Goal: Task Accomplishment & Management: Manage account settings

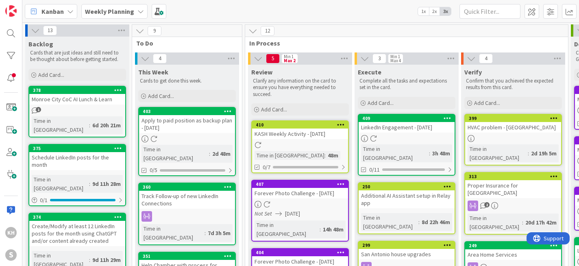
click at [448, 116] on icon at bounding box center [448, 118] width 8 height 6
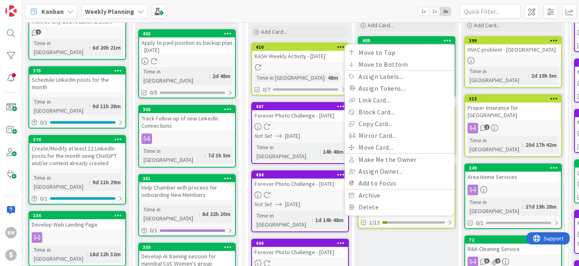
scroll to position [82, 0]
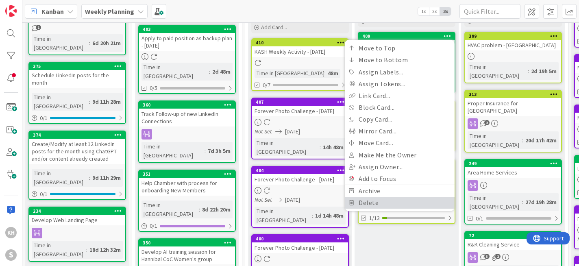
click at [372, 206] on link "Delete" at bounding box center [400, 203] width 110 height 12
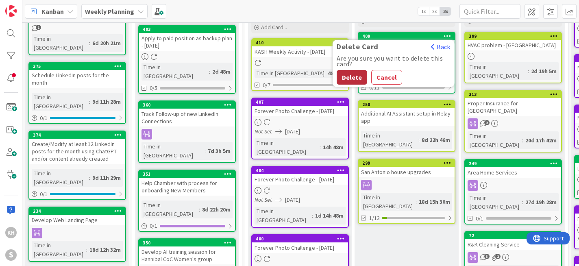
click at [354, 80] on button "Delete" at bounding box center [352, 77] width 30 height 15
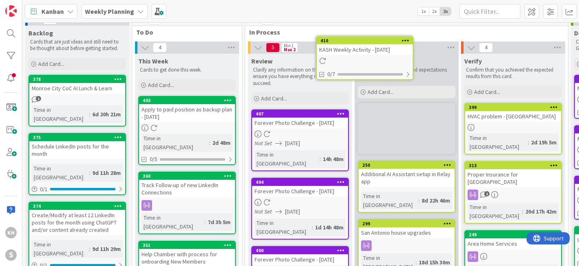
scroll to position [0, 0]
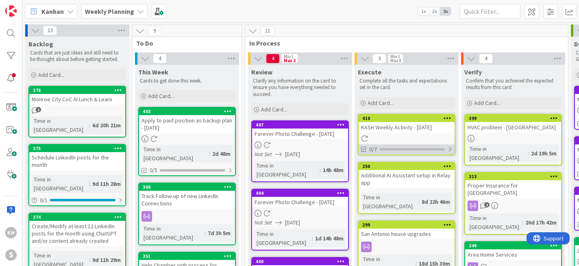
click at [448, 148] on div at bounding box center [449, 149] width 5 height 7
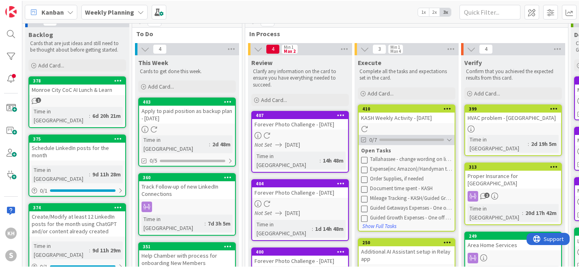
scroll to position [28, 0]
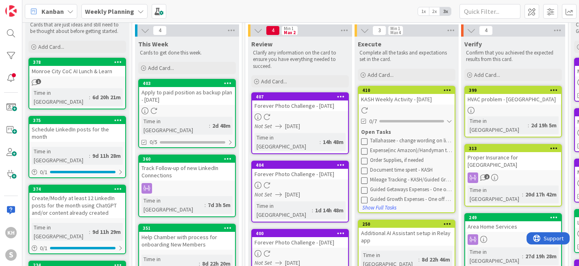
click at [366, 141] on icon at bounding box center [364, 141] width 7 height 7
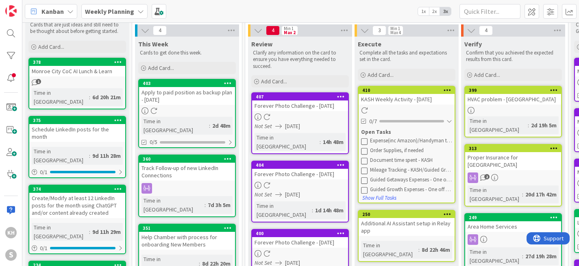
click at [366, 140] on icon at bounding box center [364, 141] width 7 height 7
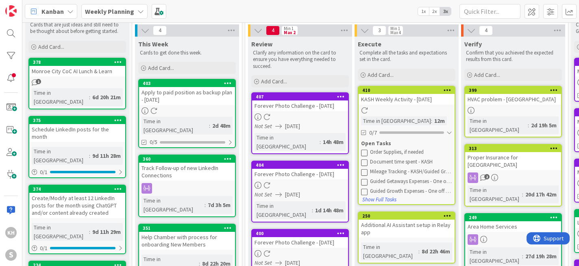
click at [365, 150] on icon at bounding box center [364, 152] width 7 height 7
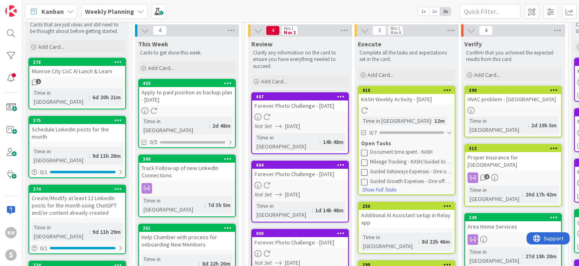
click at [367, 153] on icon at bounding box center [364, 152] width 7 height 7
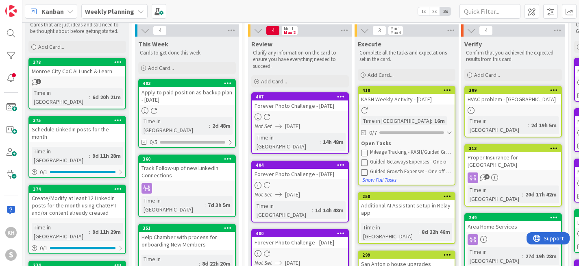
click at [363, 163] on icon at bounding box center [364, 162] width 7 height 7
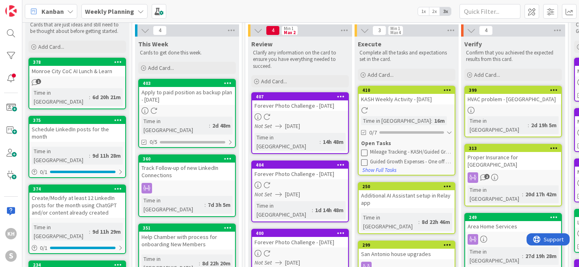
click at [364, 162] on icon at bounding box center [364, 162] width 7 height 7
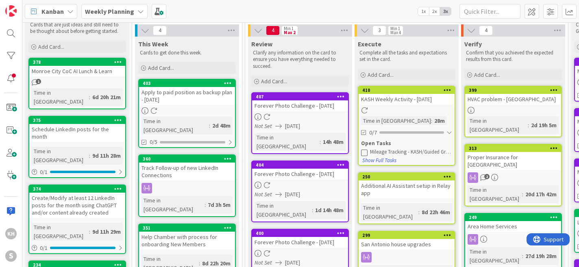
click at [365, 151] on icon at bounding box center [364, 152] width 7 height 7
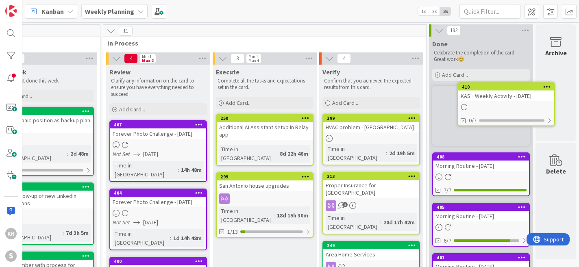
scroll to position [0, 148]
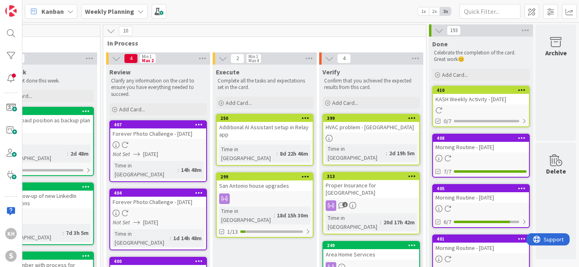
drag, startPoint x: 408, startPoint y: 91, endPoint x: 328, endPoint y: 1, distance: 120.0
